Goal: Navigation & Orientation: Find specific page/section

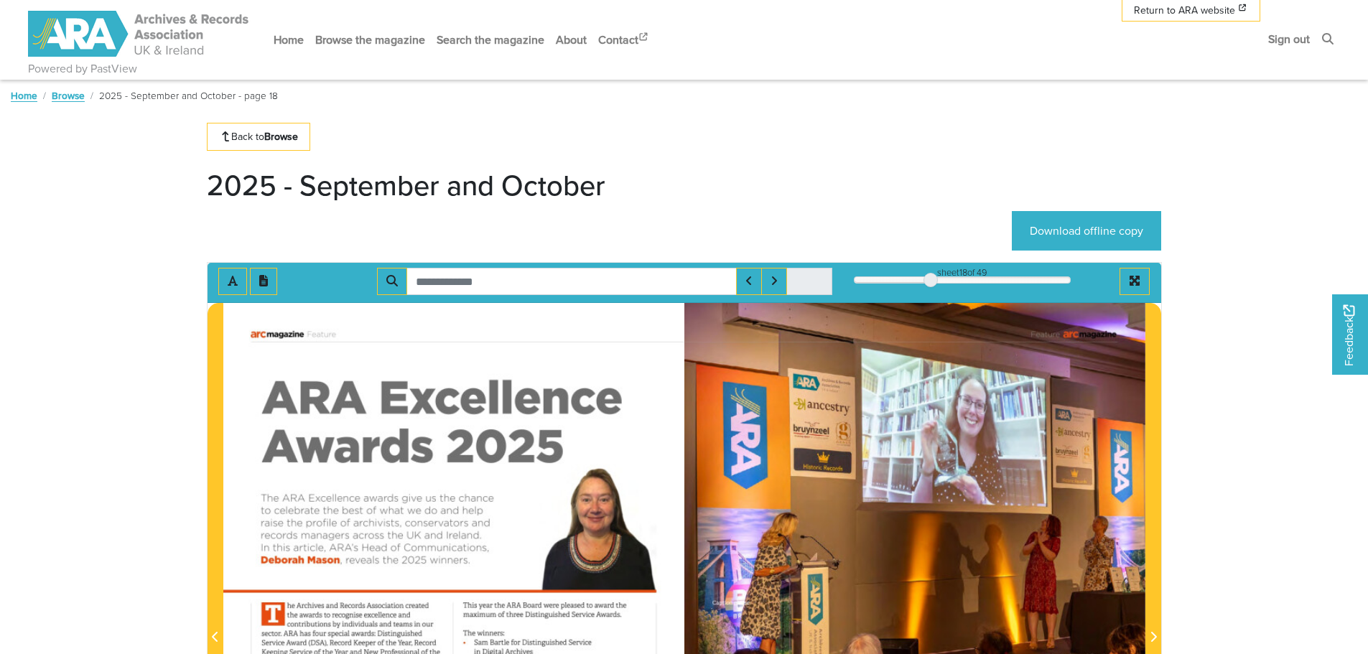
scroll to position [359, 0]
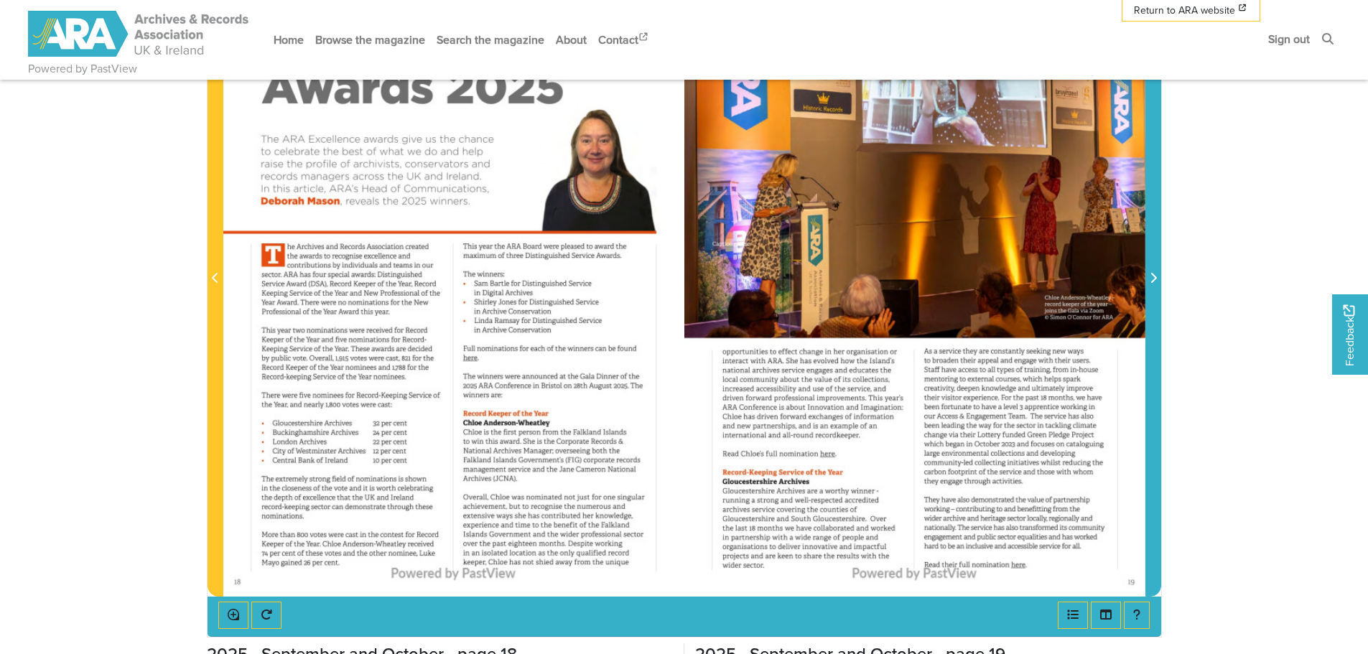
click at [1151, 283] on icon "Next Page" at bounding box center [1153, 278] width 6 height 10
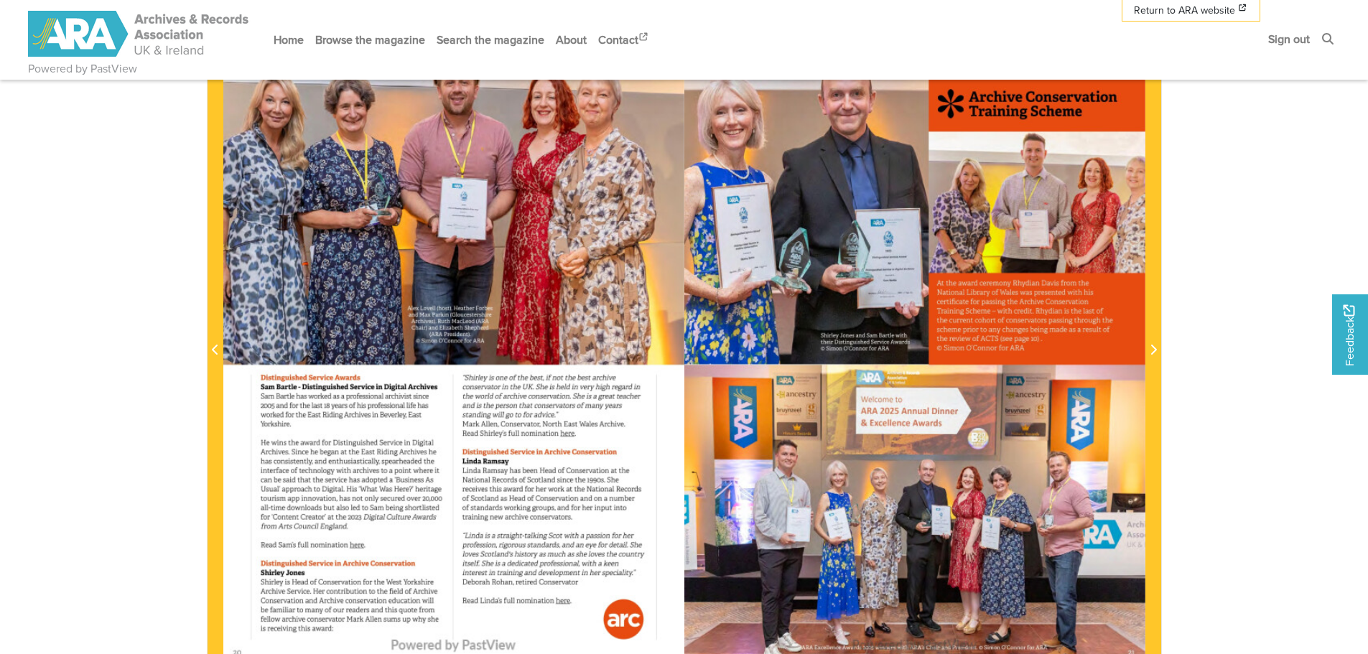
scroll to position [359, 0]
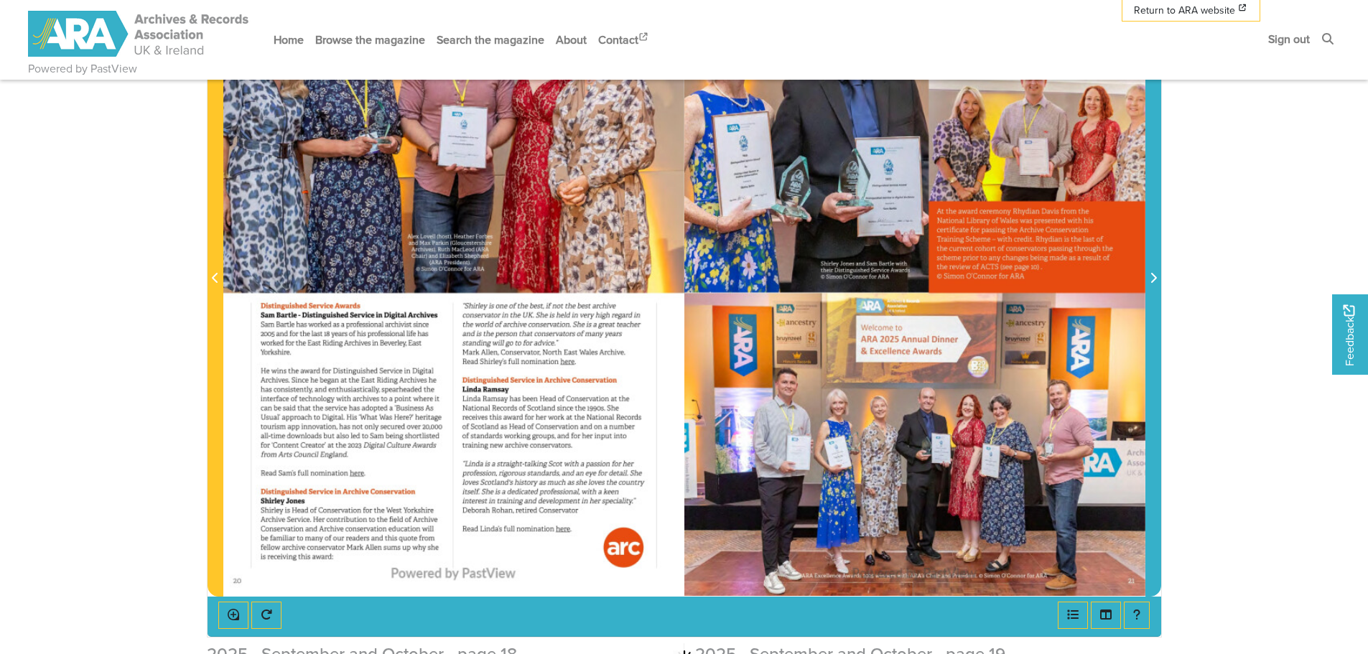
click at [1152, 279] on icon "Next Page" at bounding box center [1153, 277] width 7 height 11
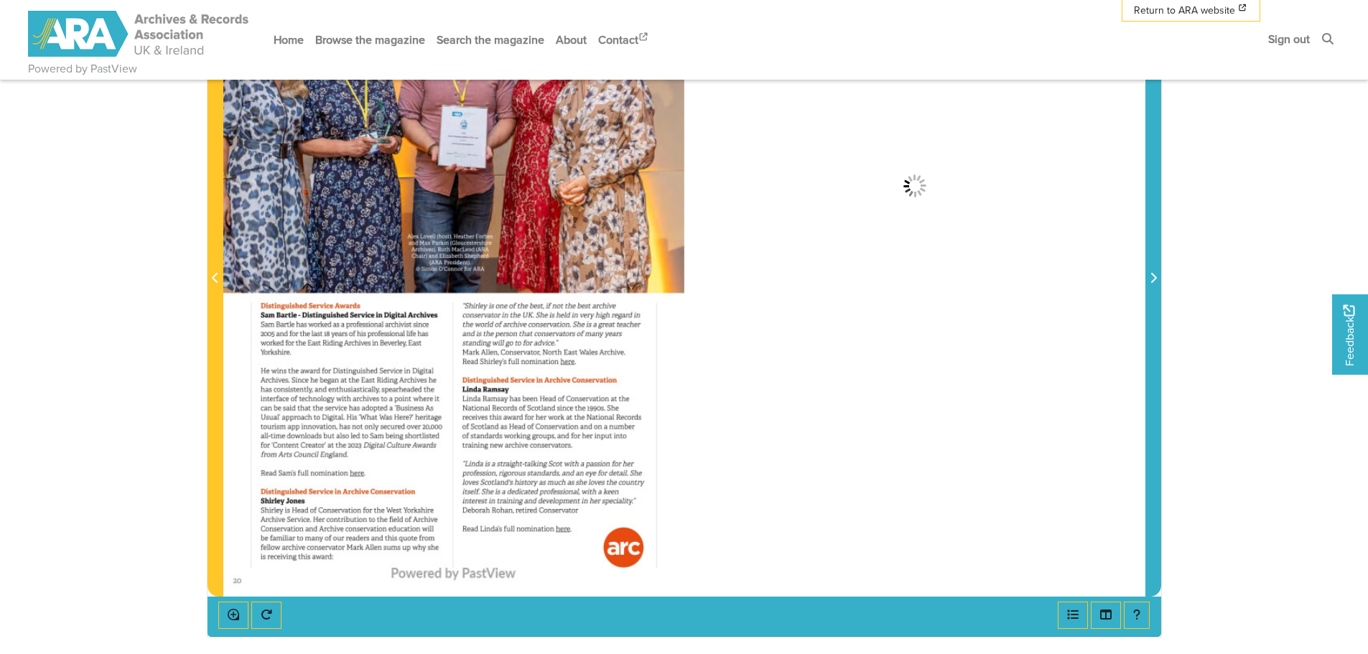
click at [1152, 277] on icon "Next Page" at bounding box center [1153, 277] width 7 height 11
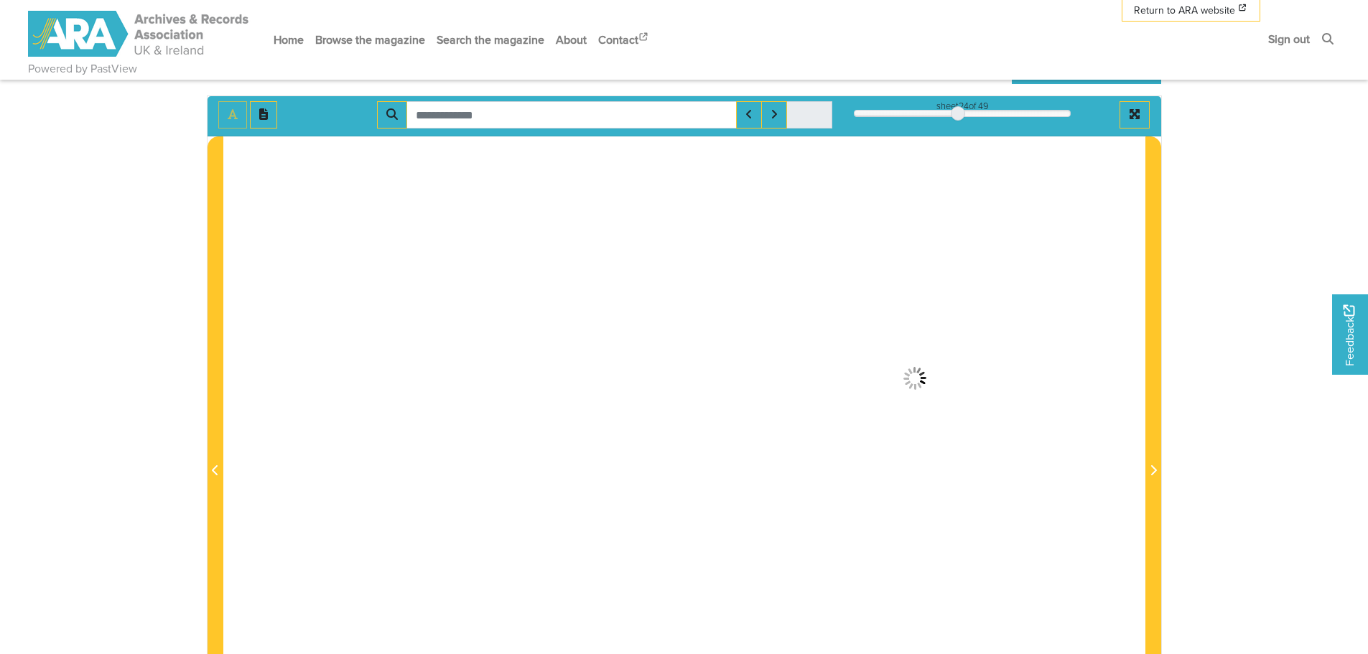
scroll to position [144, 0]
